Goal: Check status: Check status

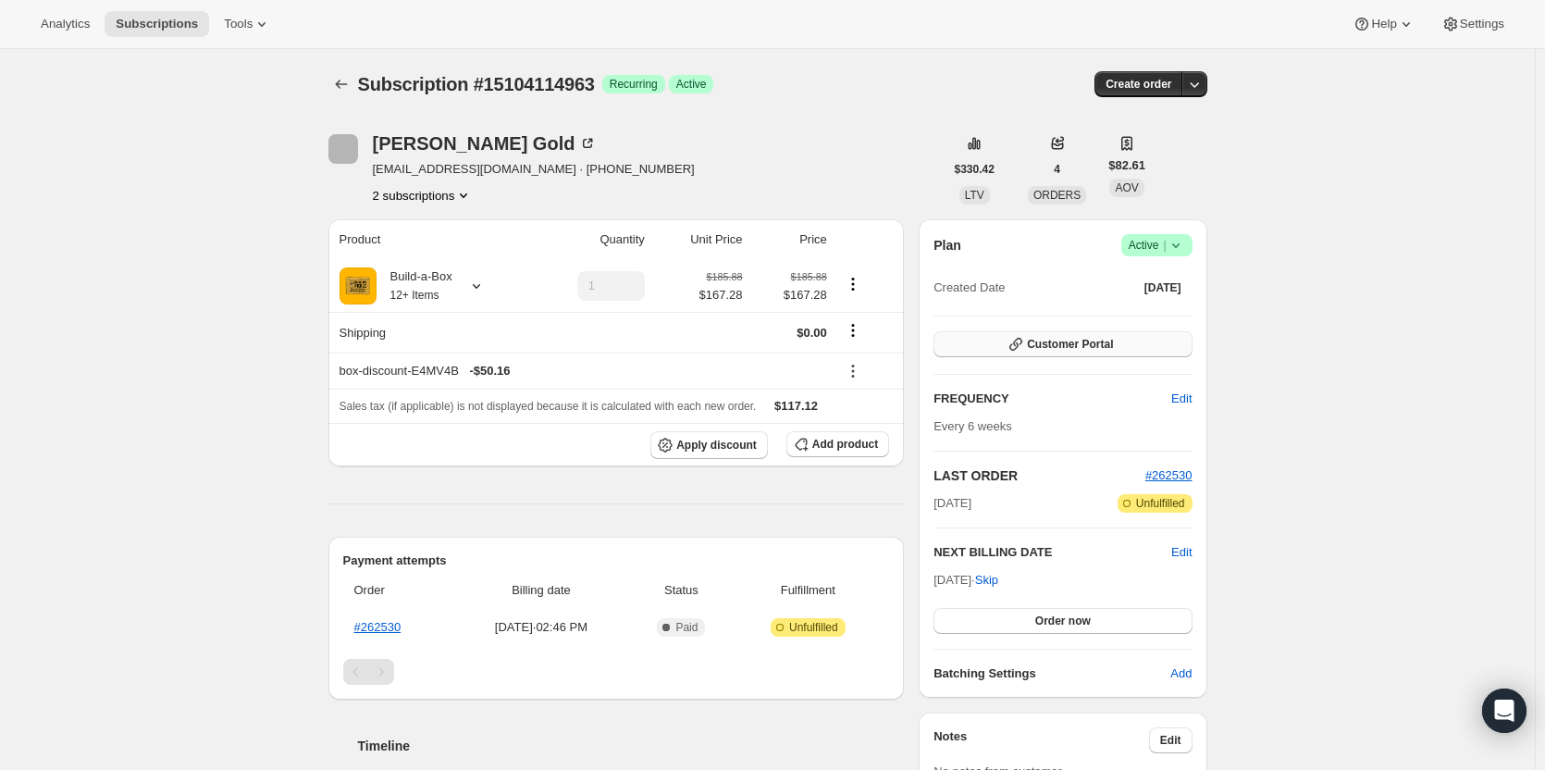
click at [1078, 350] on span "Customer Portal" at bounding box center [1070, 344] width 86 height 15
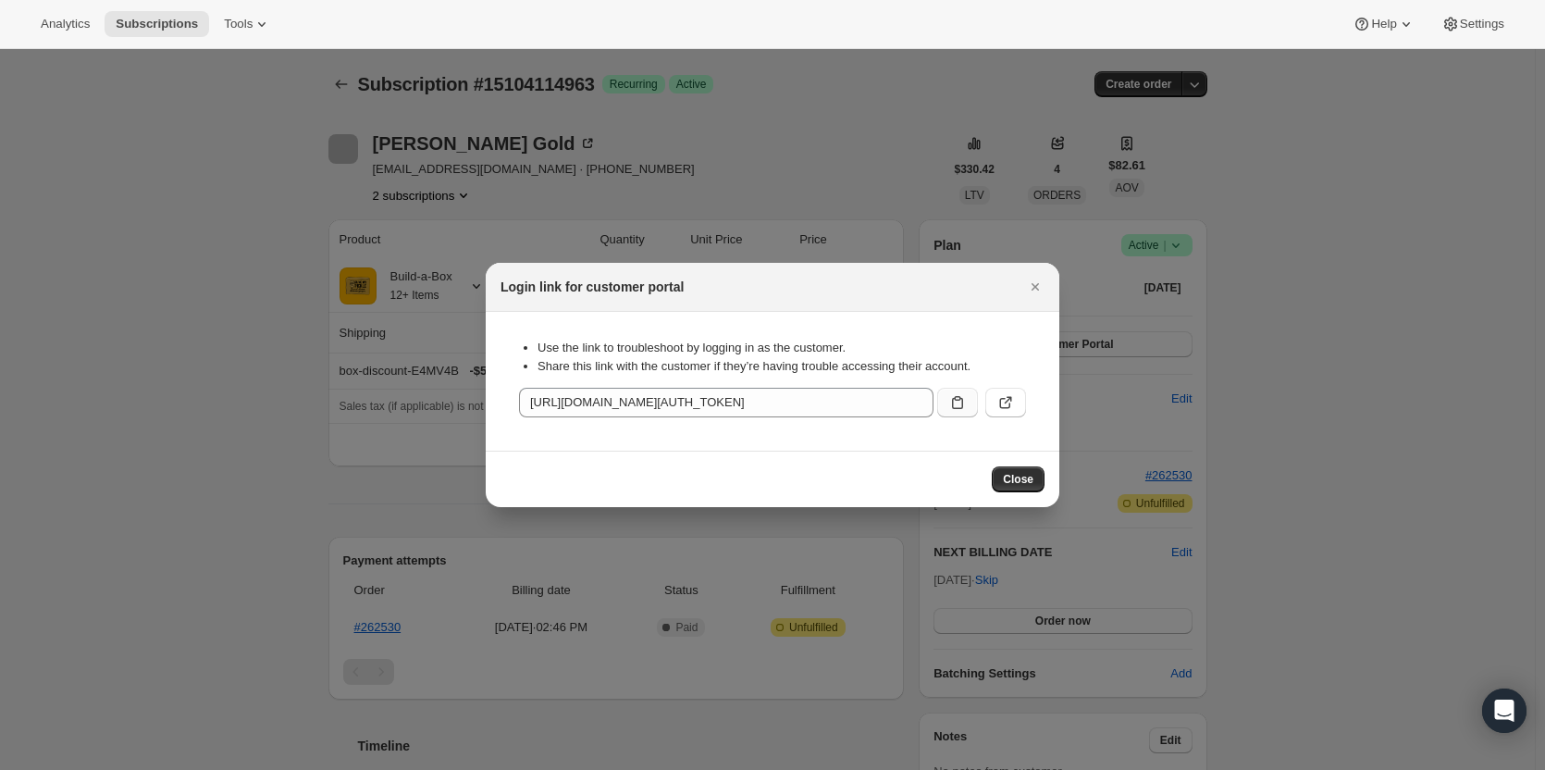
click at [949, 403] on icon ":rbt:" at bounding box center [957, 402] width 19 height 19
click at [171, 400] on div at bounding box center [772, 385] width 1545 height 770
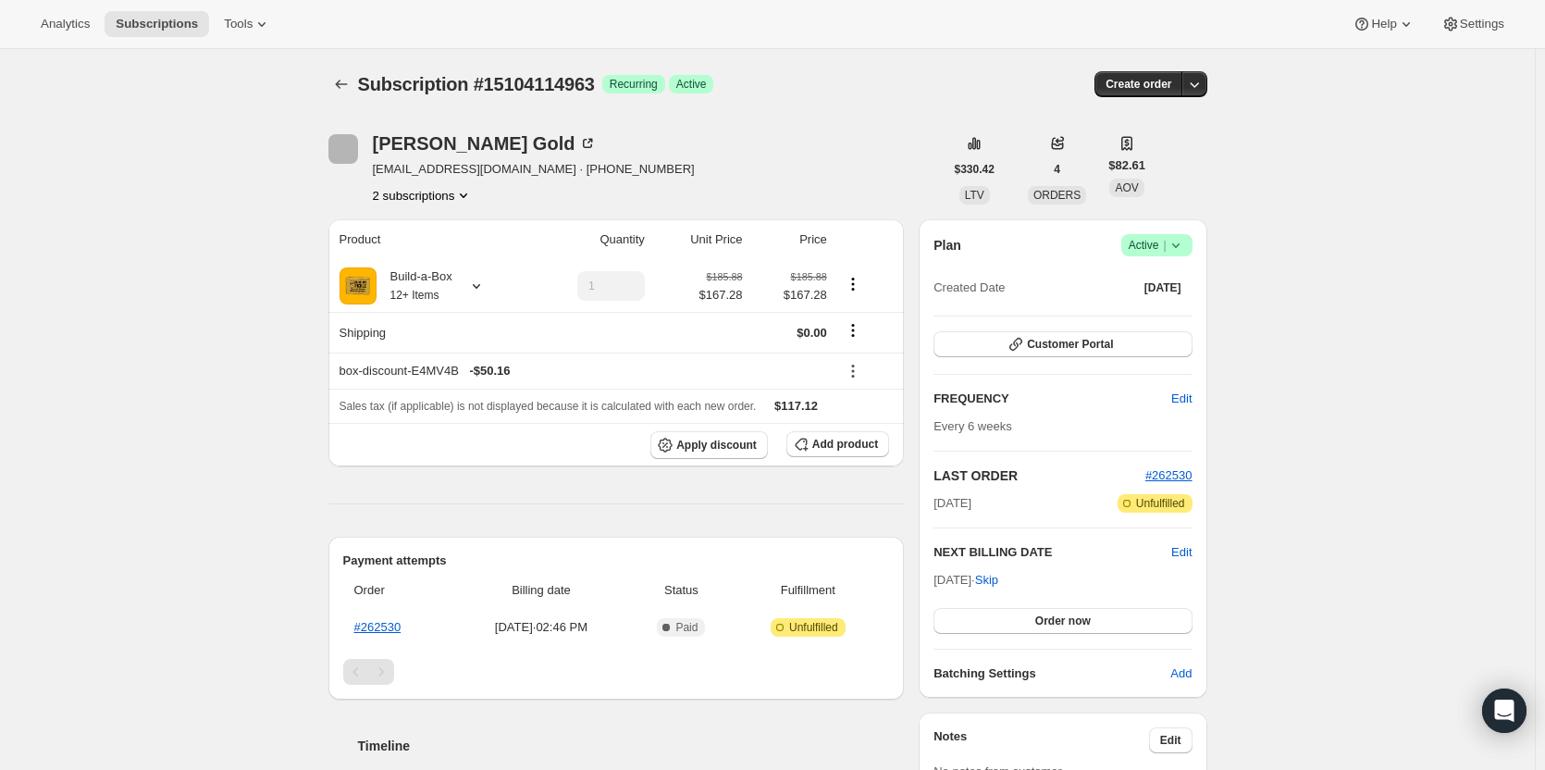
click at [420, 181] on div "Jennifer Gold jengoldiam@gmail.com · +16195187802 2 subscriptions" at bounding box center [534, 169] width 322 height 70
click at [420, 195] on button "2 subscriptions" at bounding box center [423, 195] width 101 height 19
click at [422, 223] on span "14056620307" at bounding box center [401, 230] width 74 height 14
click at [1039, 339] on span "Customer Portal" at bounding box center [1070, 344] width 86 height 15
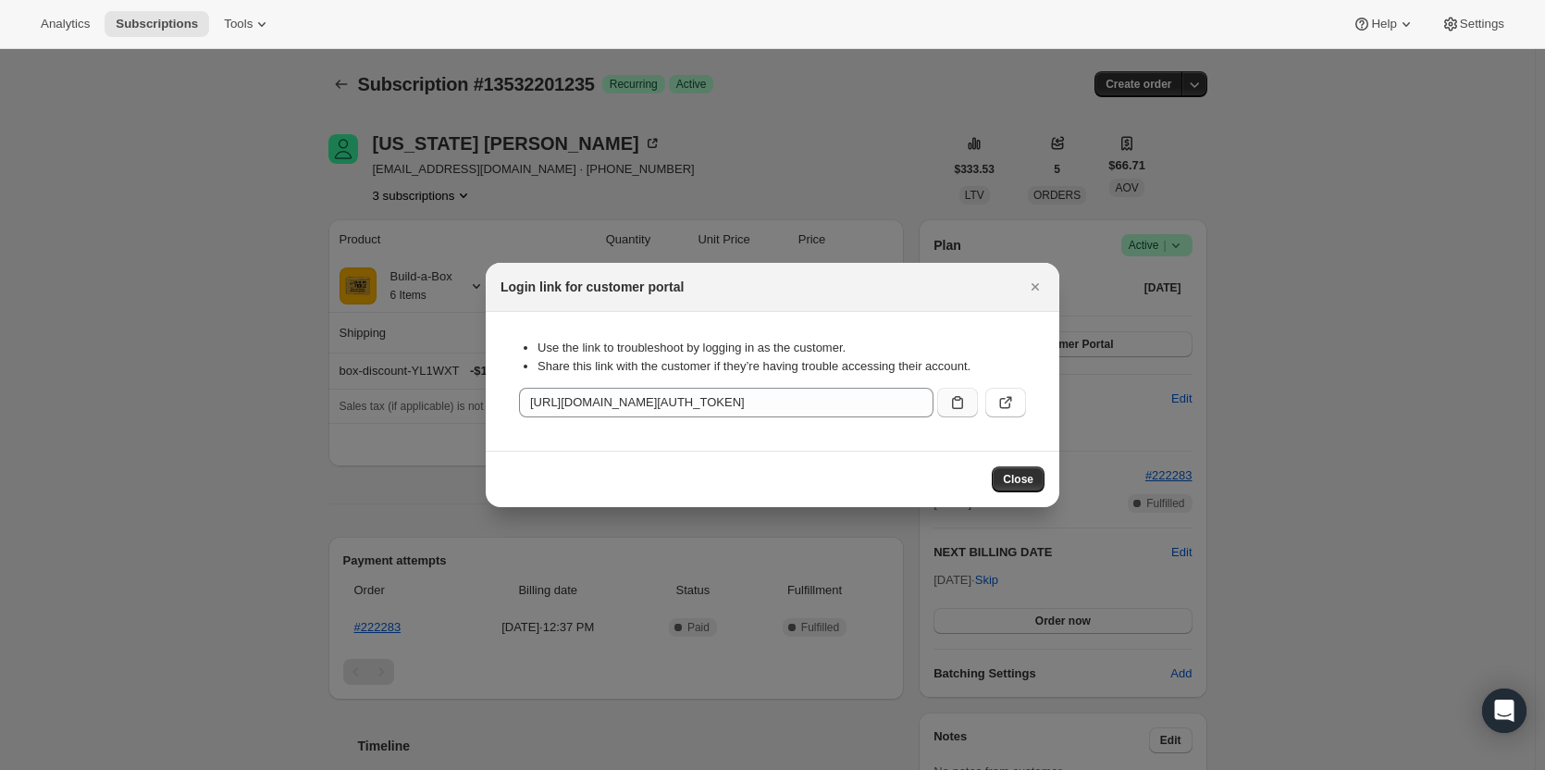
click at [957, 406] on icon ":rc3:" at bounding box center [957, 402] width 19 height 19
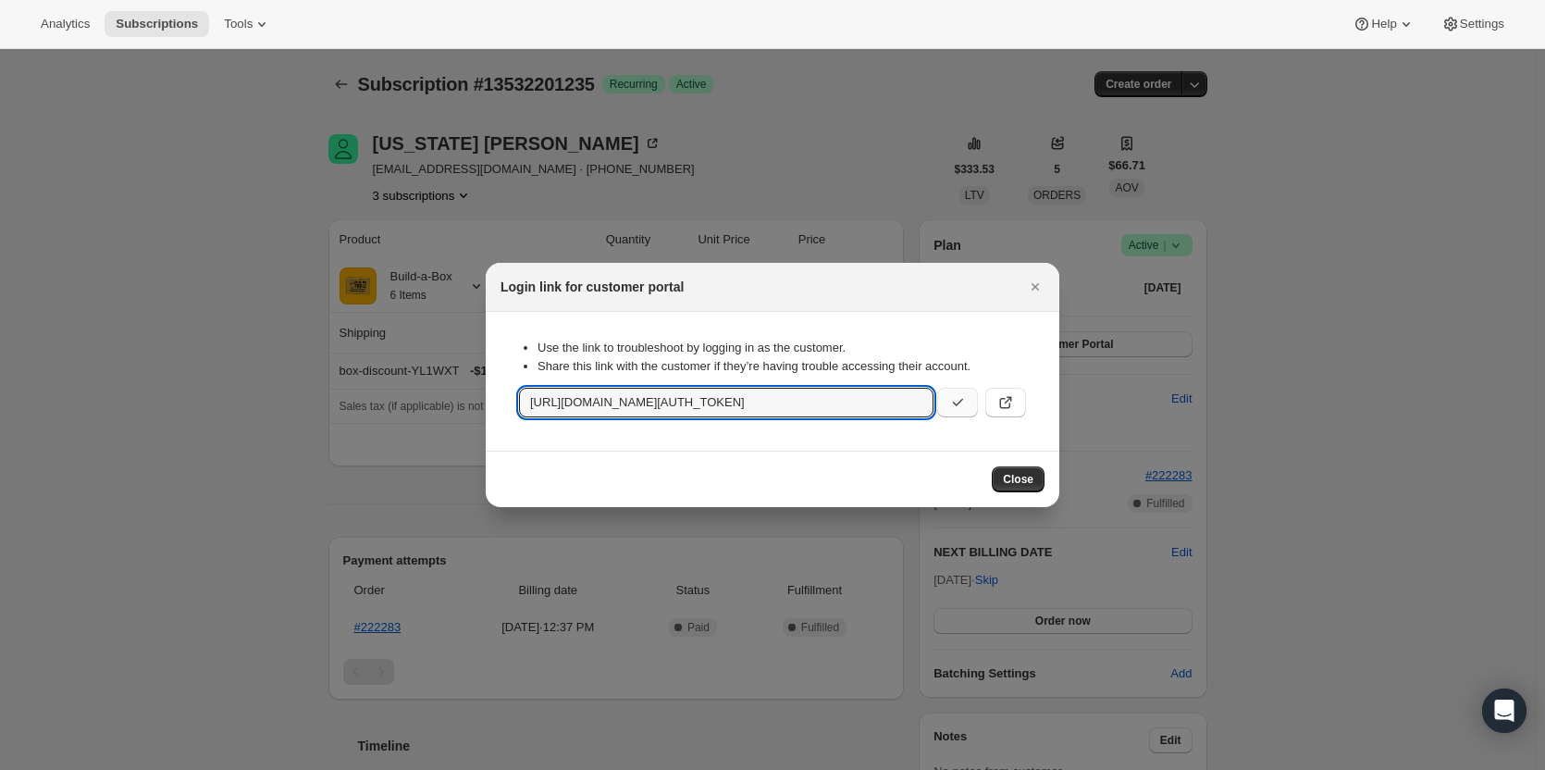
click at [261, 261] on div at bounding box center [772, 385] width 1545 height 770
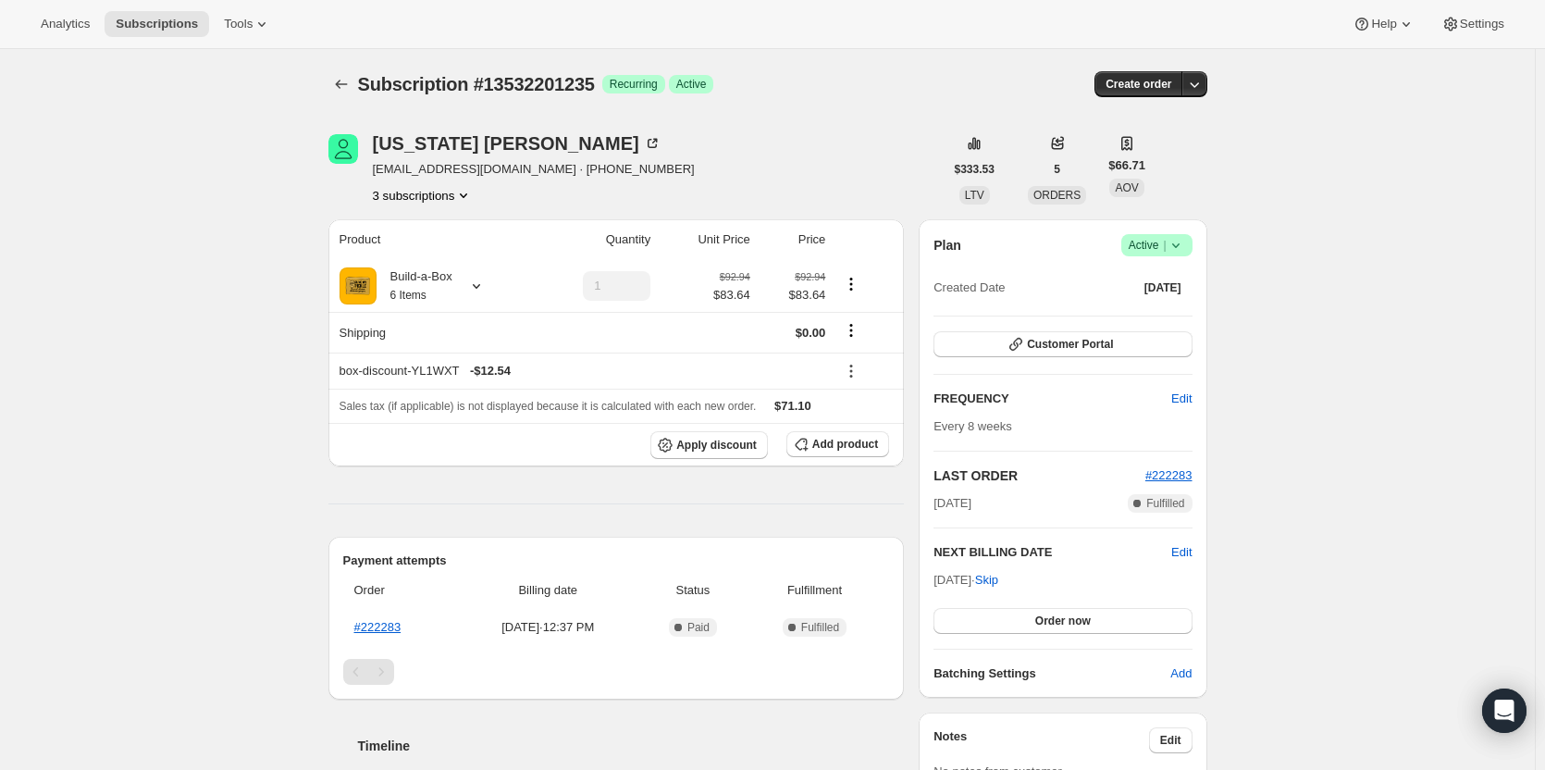
click at [454, 197] on button "3 subscriptions" at bounding box center [423, 195] width 101 height 19
click at [446, 258] on span "12869370131" at bounding box center [428, 262] width 129 height 19
click at [436, 194] on button "3 subscriptions" at bounding box center [423, 195] width 101 height 19
click at [444, 230] on span "12076384531" at bounding box center [428, 230] width 129 height 19
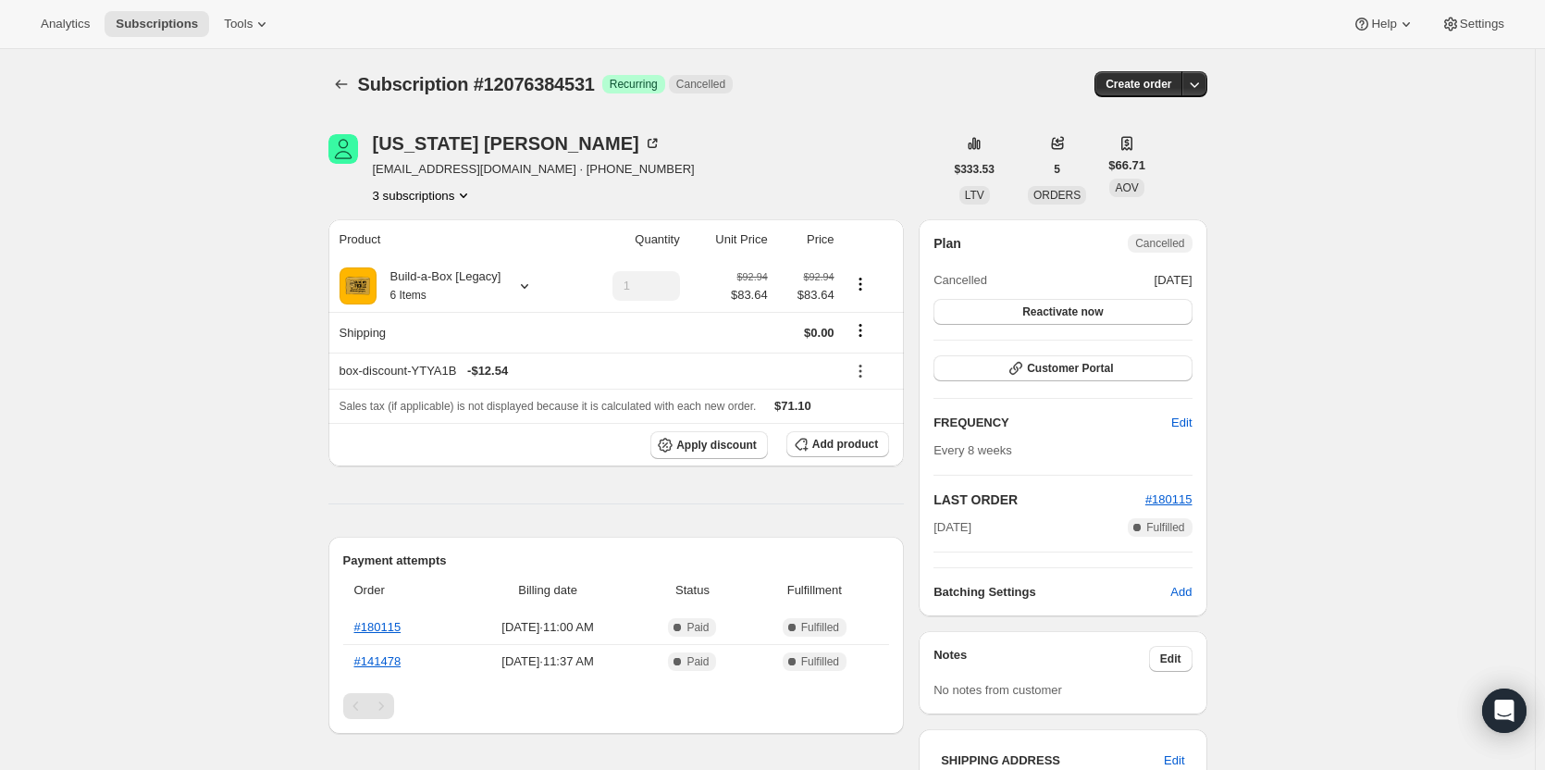
click at [447, 204] on button "3 subscriptions" at bounding box center [423, 195] width 101 height 19
click at [439, 266] on span "12869370131" at bounding box center [428, 262] width 129 height 19
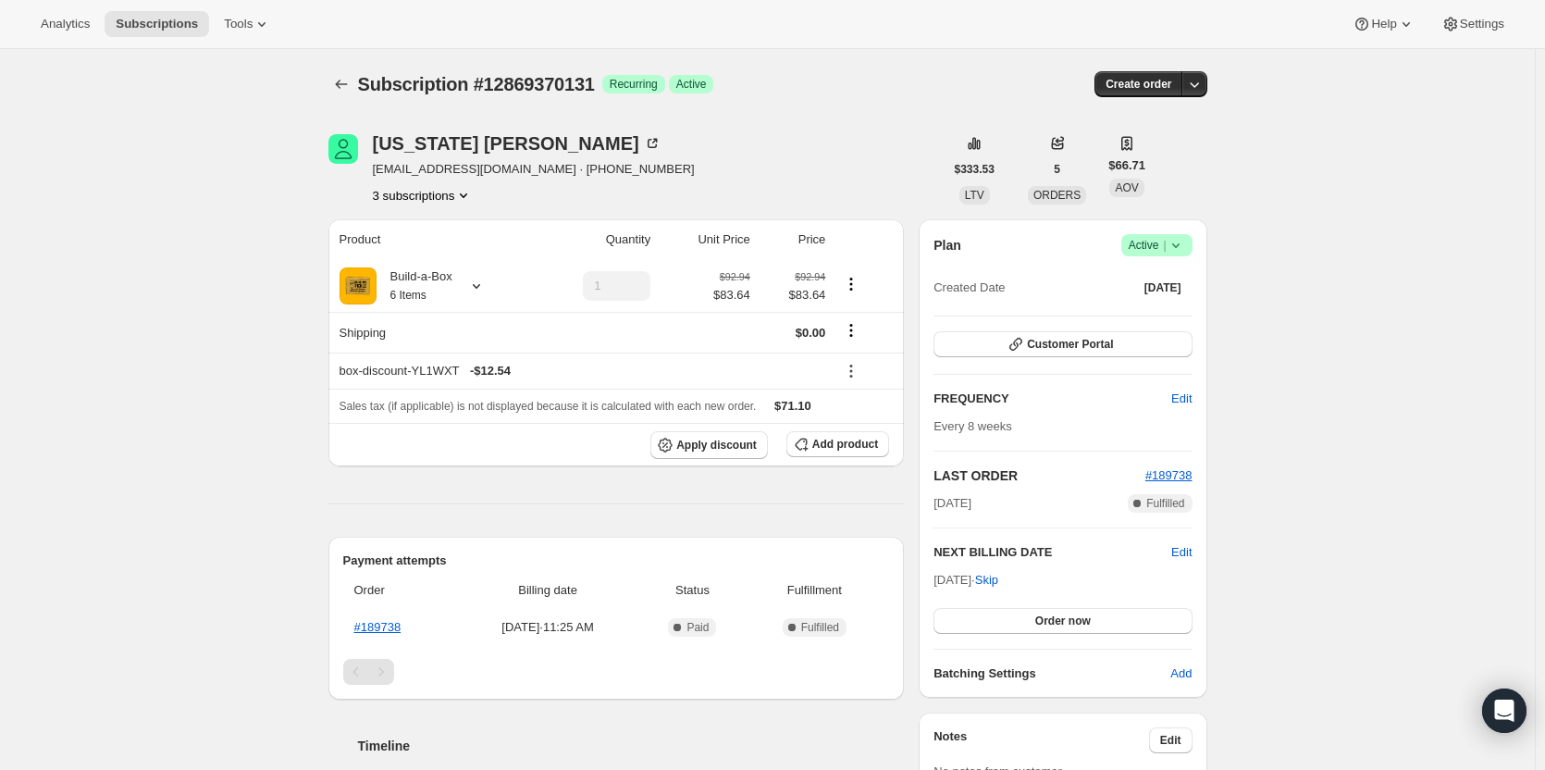
click at [429, 204] on button "3 subscriptions" at bounding box center [423, 195] width 101 height 19
click at [404, 295] on span "13532201235" at bounding box center [401, 293] width 74 height 14
